Goal: Subscribe to service/newsletter

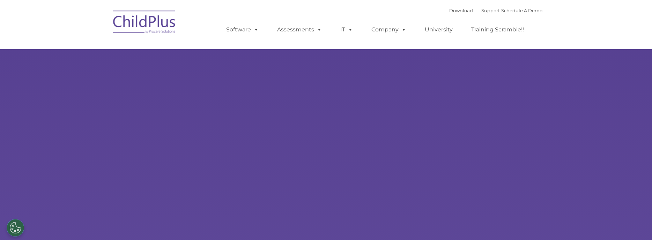
select select "MEDIUM"
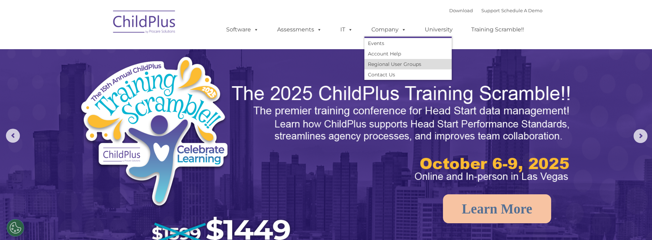
click at [399, 65] on link "Regional User Groups" at bounding box center [408, 64] width 87 height 10
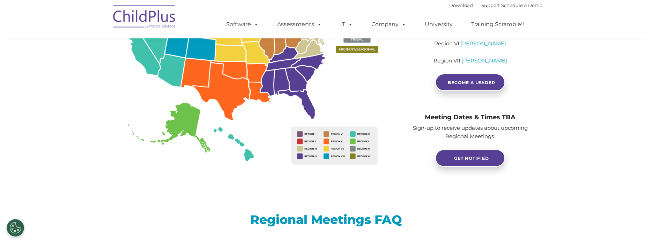
scroll to position [196, 0]
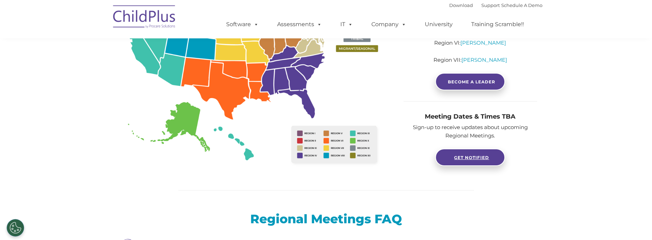
click at [482, 159] on span "GET NOTIFIED" at bounding box center [471, 157] width 35 height 5
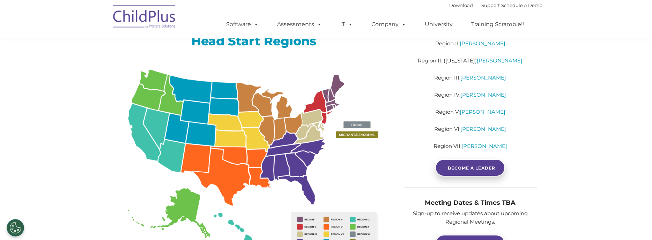
scroll to position [167, 0]
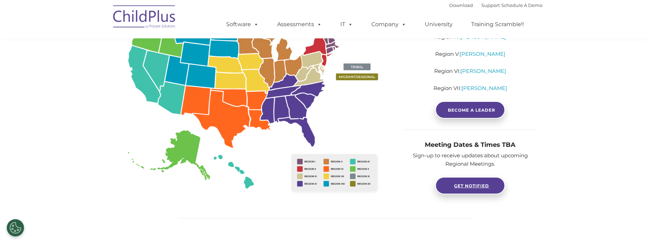
click at [483, 186] on span "GET NOTIFIED" at bounding box center [471, 185] width 35 height 5
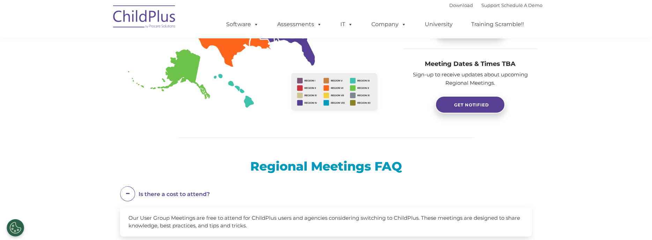
scroll to position [223, 0]
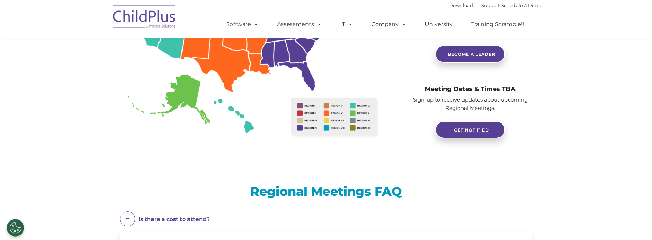
click at [477, 132] on span "GET NOTIFIED" at bounding box center [471, 129] width 35 height 5
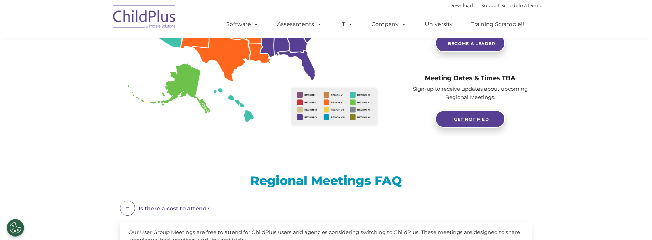
scroll to position [235, 0]
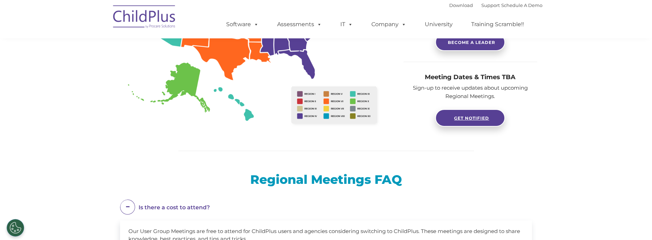
click at [479, 120] on span "GET NOTIFIED" at bounding box center [471, 118] width 35 height 5
